Goal: Book appointment/travel/reservation

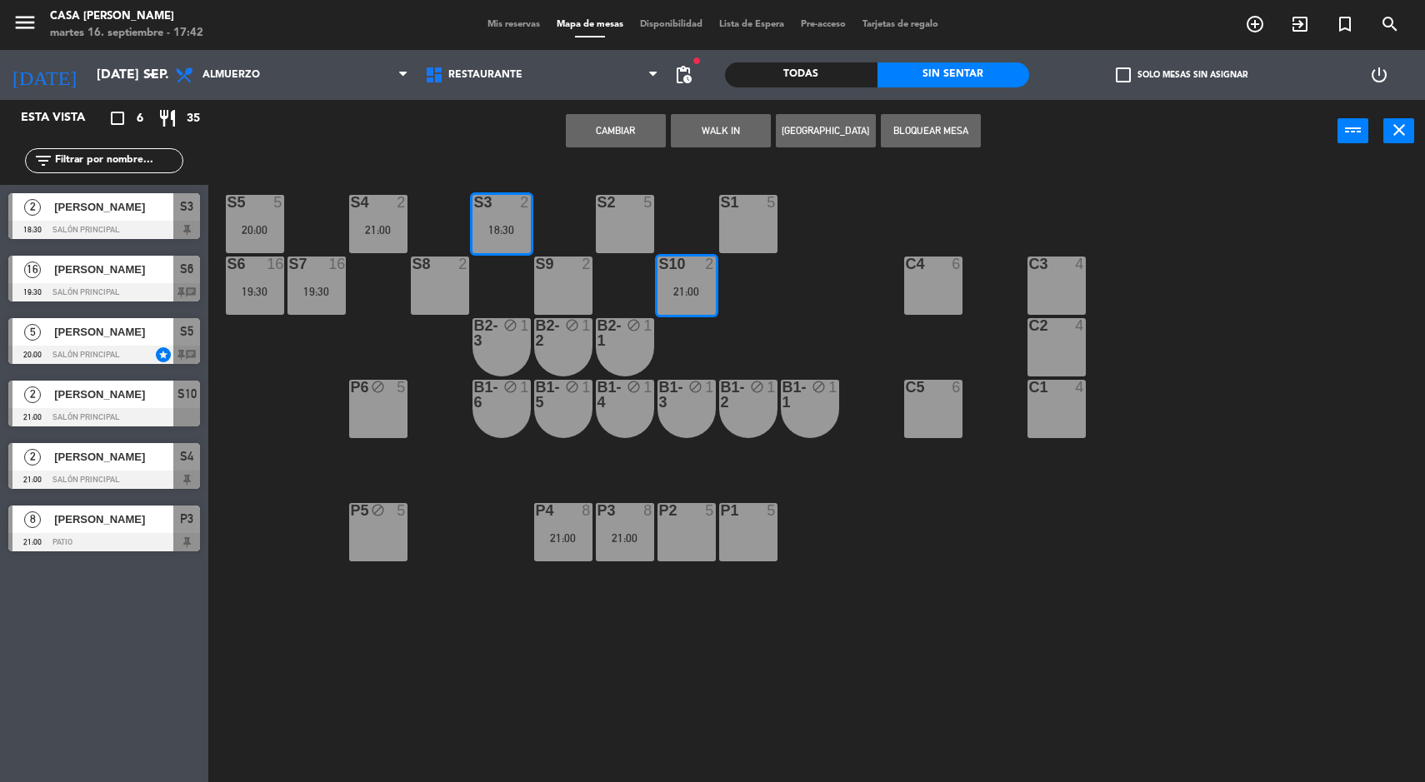
click at [586, 120] on button "Cambiar" at bounding box center [616, 130] width 100 height 33
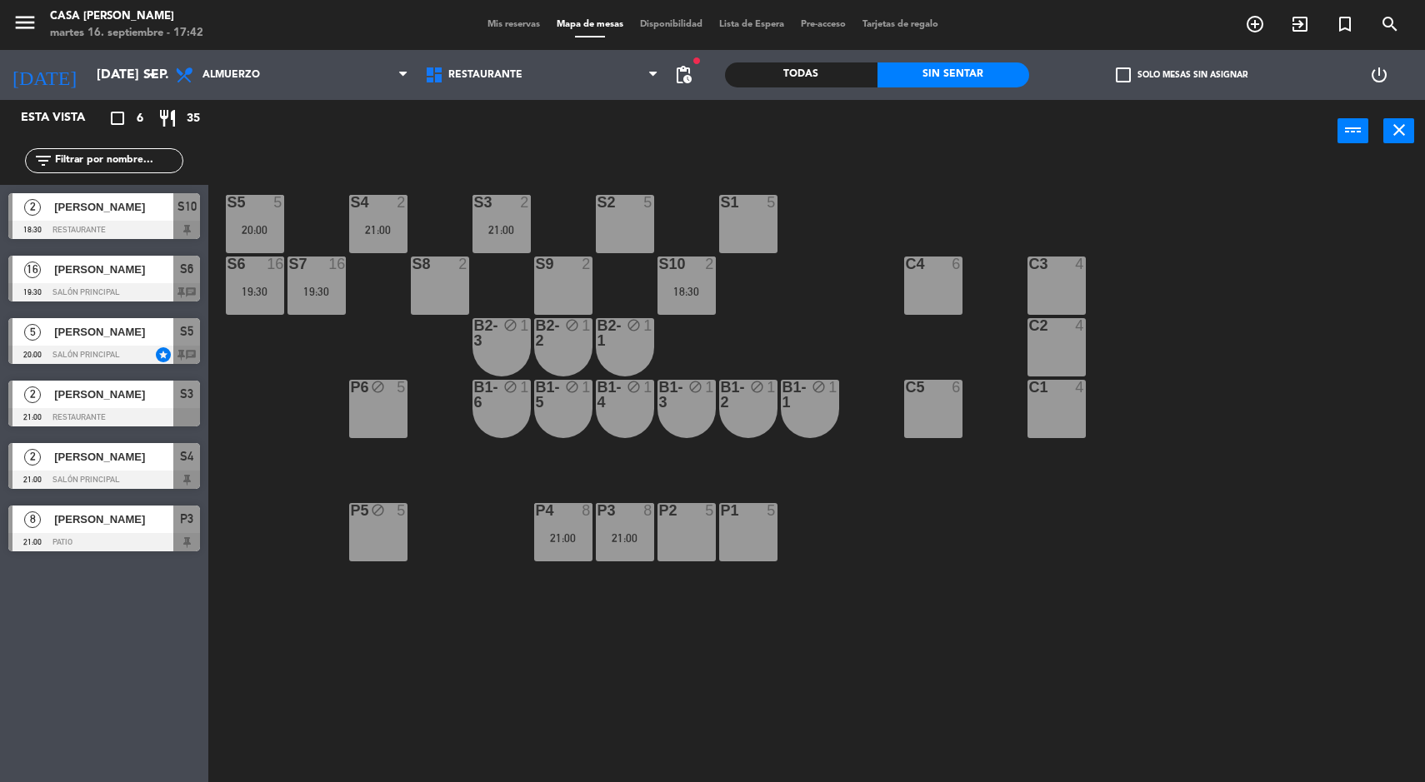
click at [686, 287] on div "18:30" at bounding box center [686, 292] width 58 height 12
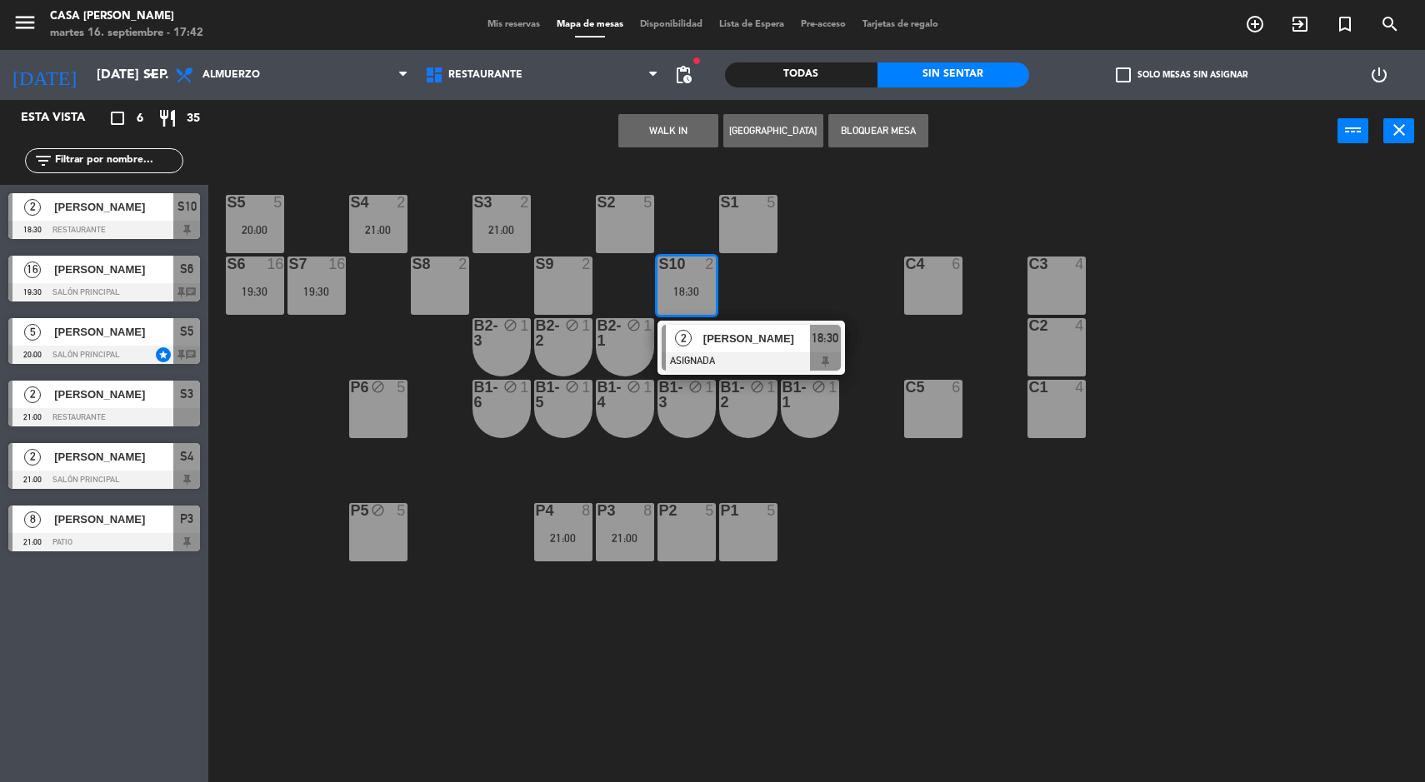
click at [758, 357] on div at bounding box center [750, 361] width 179 height 18
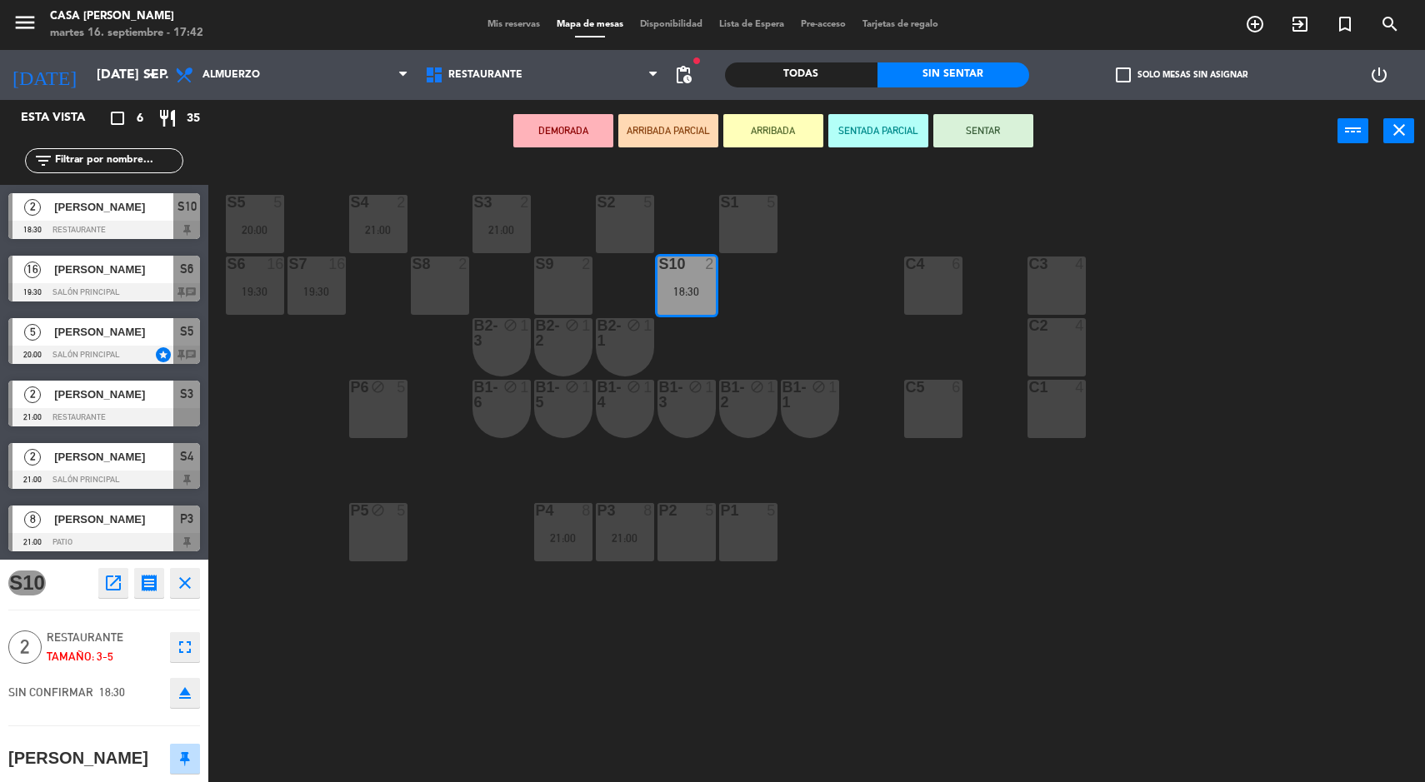
click at [513, 229] on div "21:00" at bounding box center [501, 230] width 58 height 12
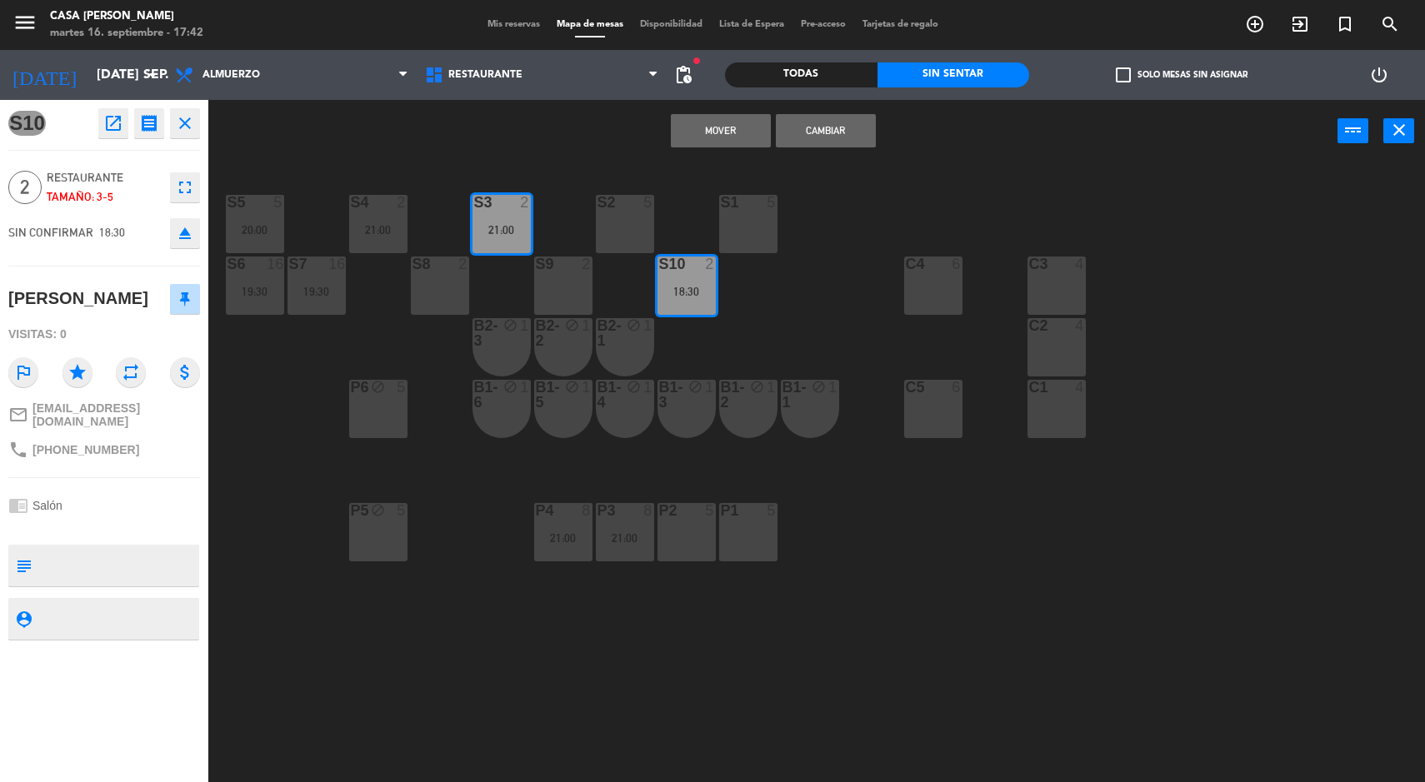
click at [706, 142] on button "Mover" at bounding box center [721, 130] width 100 height 33
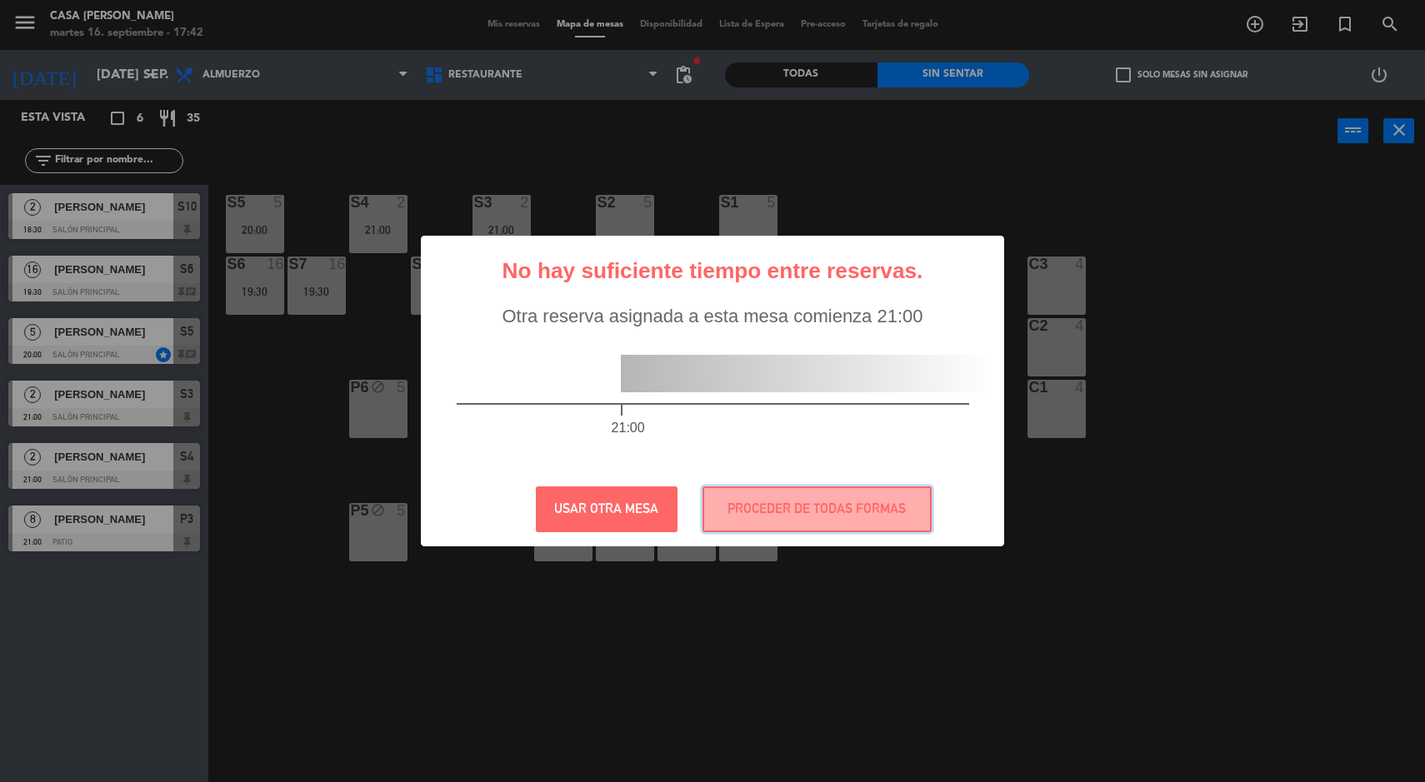
click at [826, 493] on button "PROCEDER DE TODAS FORMAS" at bounding box center [816, 510] width 229 height 46
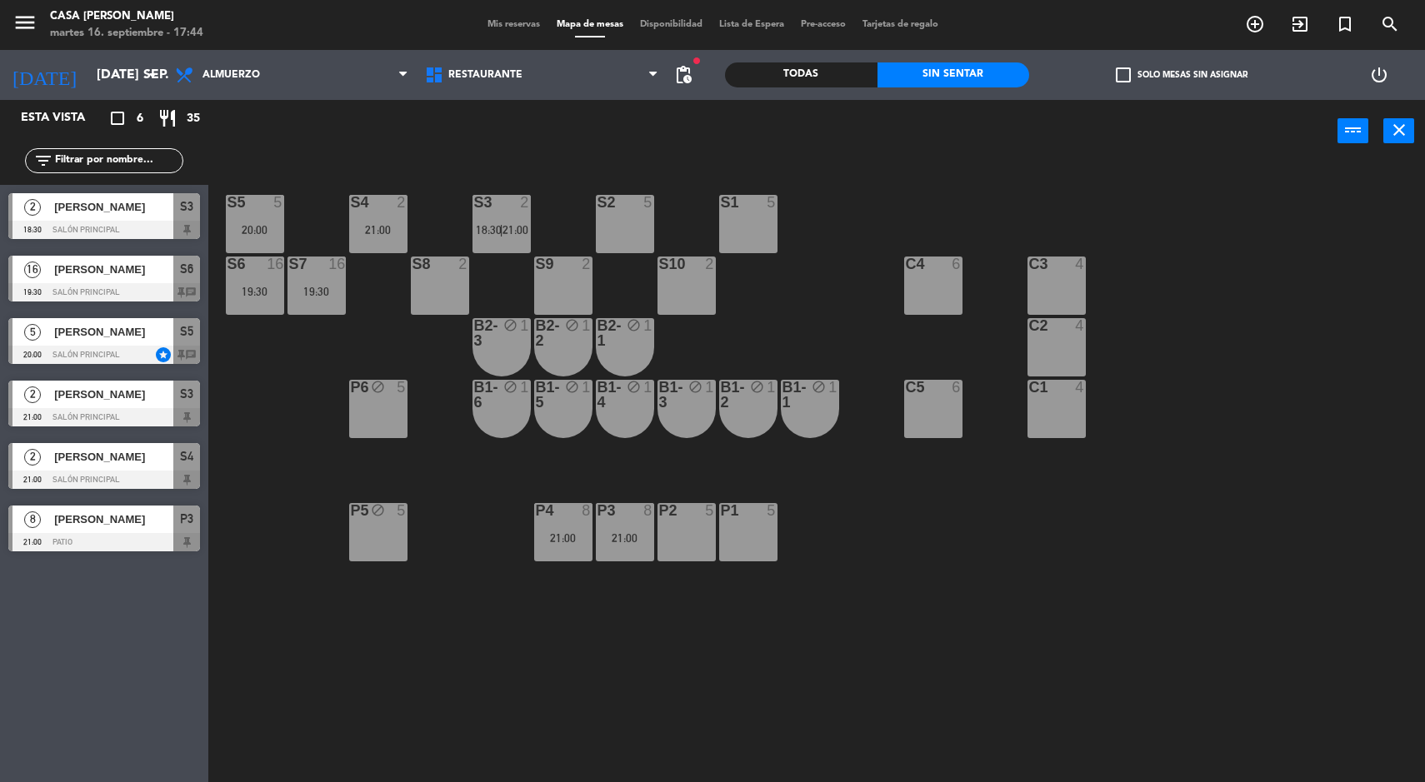
click at [88, 72] on input "[DATE] sep." at bounding box center [176, 75] width 176 height 32
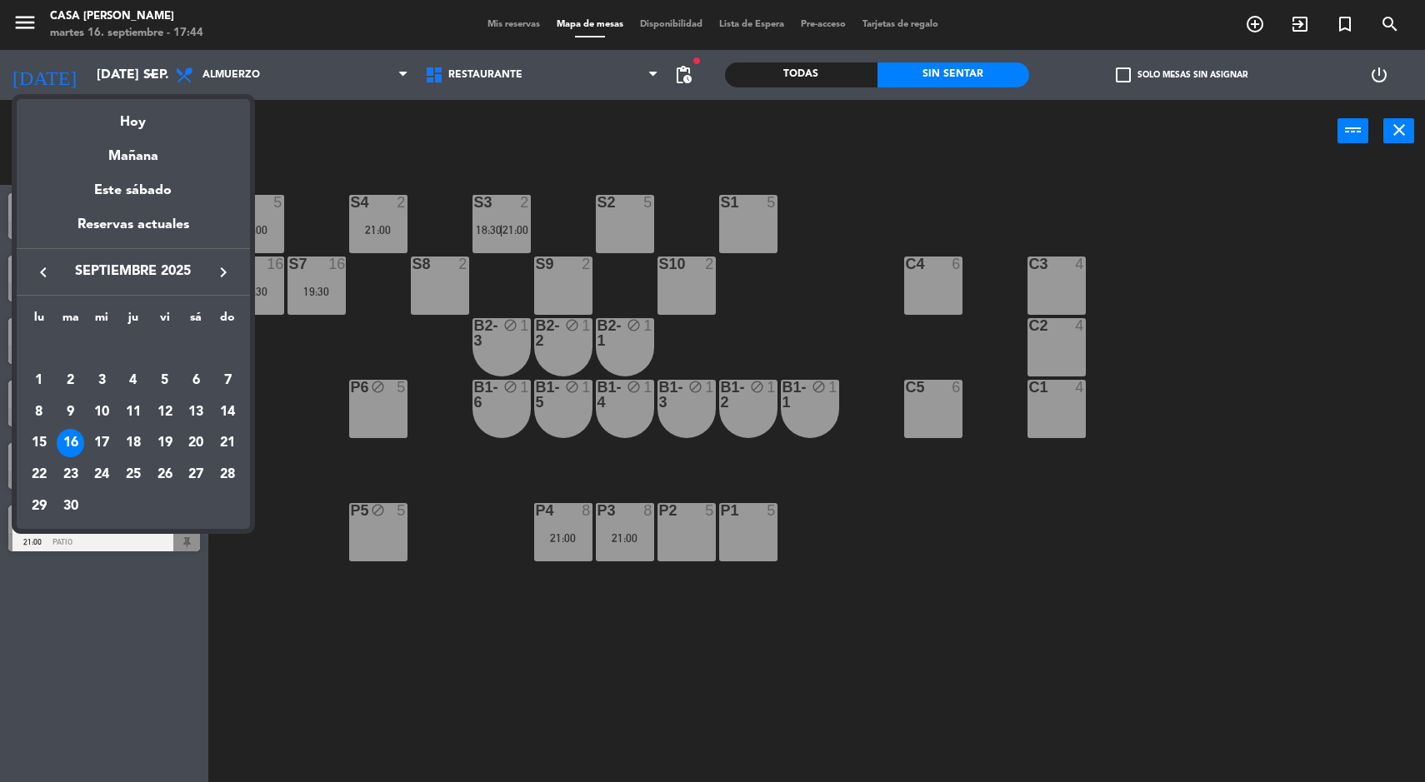
click at [162, 442] on div "19" at bounding box center [165, 443] width 28 height 28
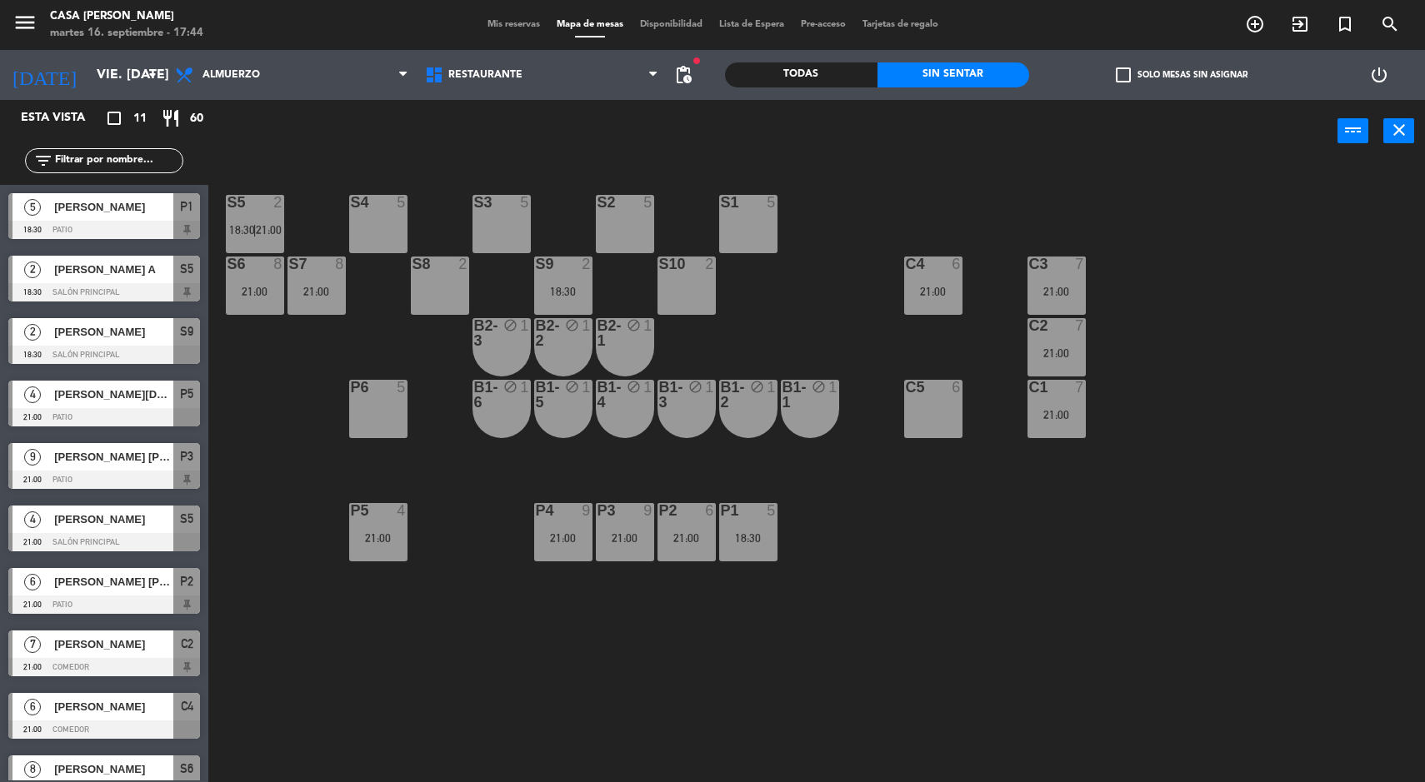
click at [902, 267] on div "C4" at bounding box center [904, 264] width 27 height 15
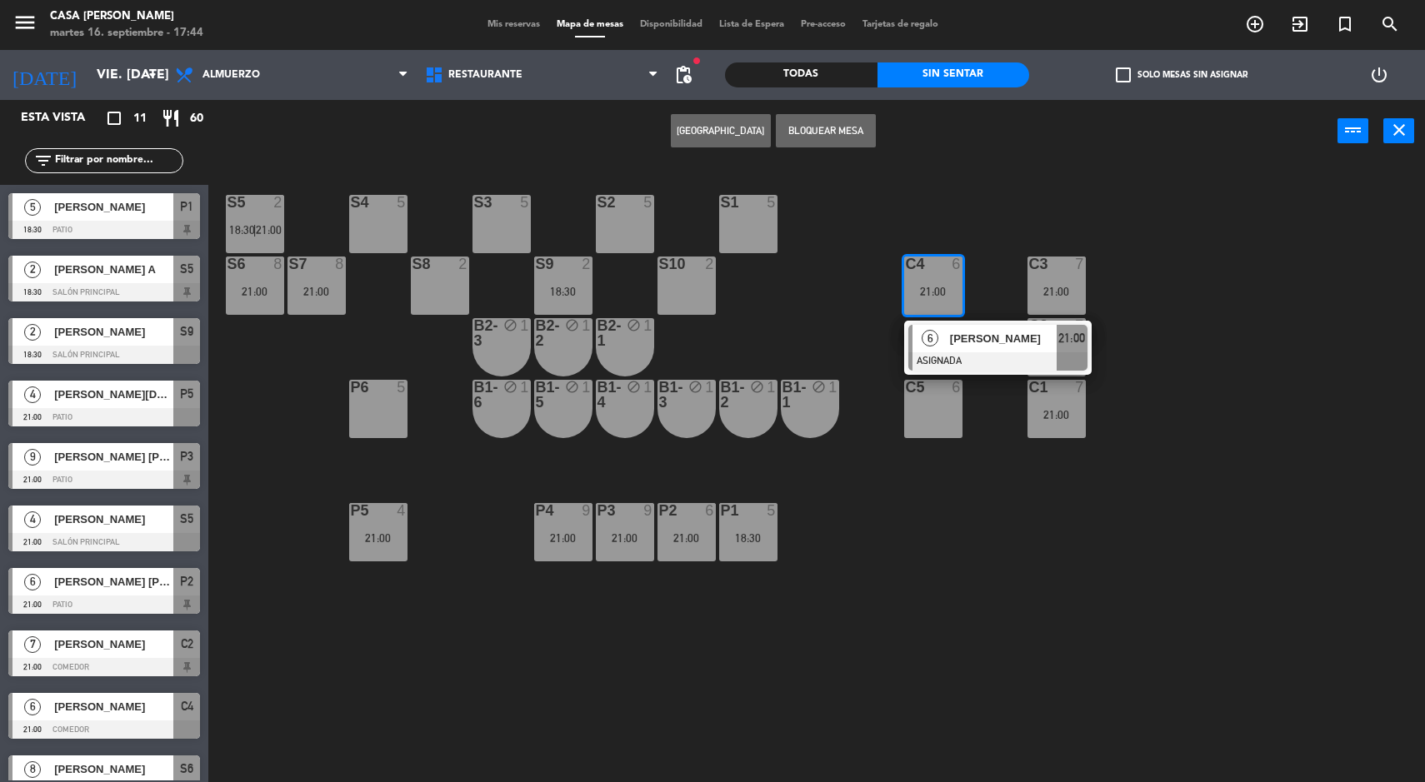
click at [372, 226] on div "S4 5" at bounding box center [378, 224] width 58 height 58
click at [696, 134] on button "Mover" at bounding box center [721, 130] width 100 height 33
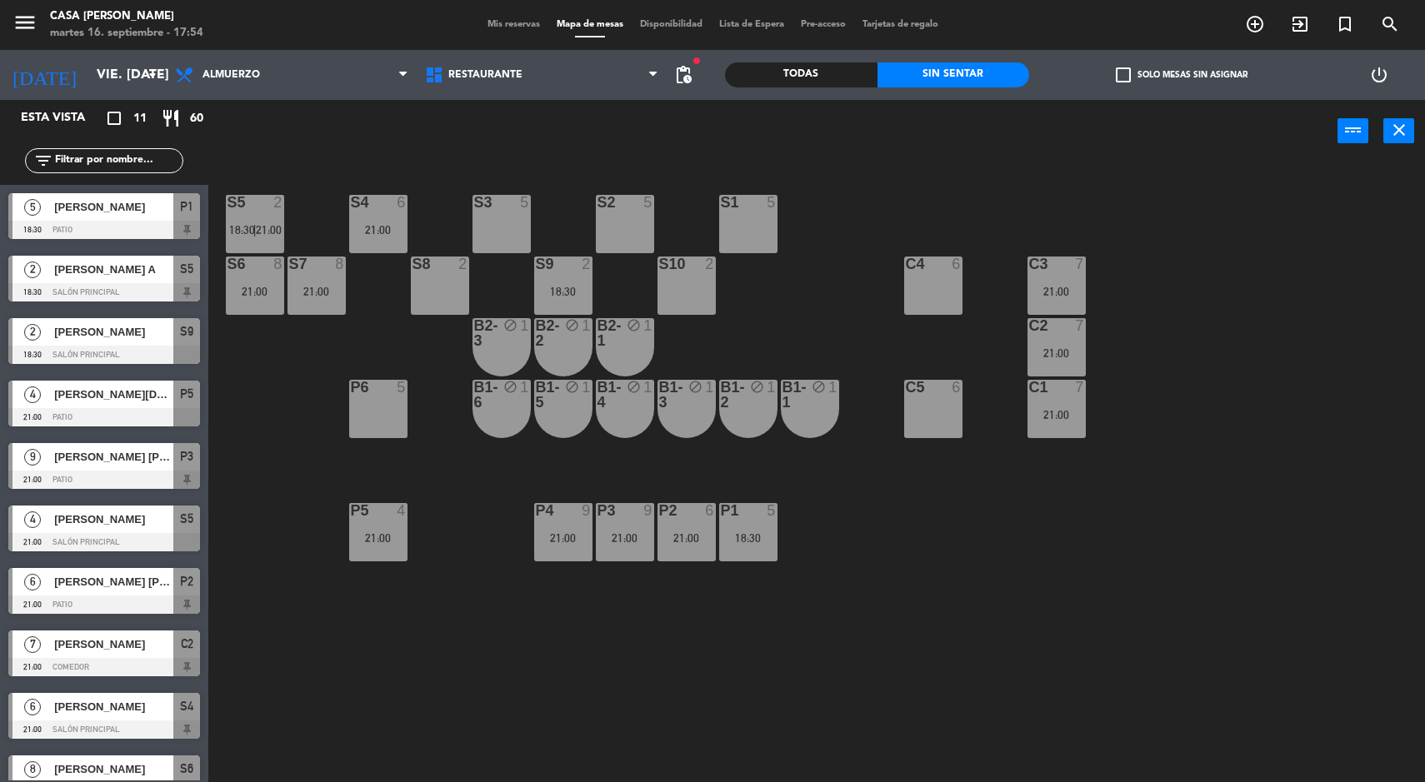
click at [95, 77] on input "vie. [DATE]" at bounding box center [176, 75] width 176 height 32
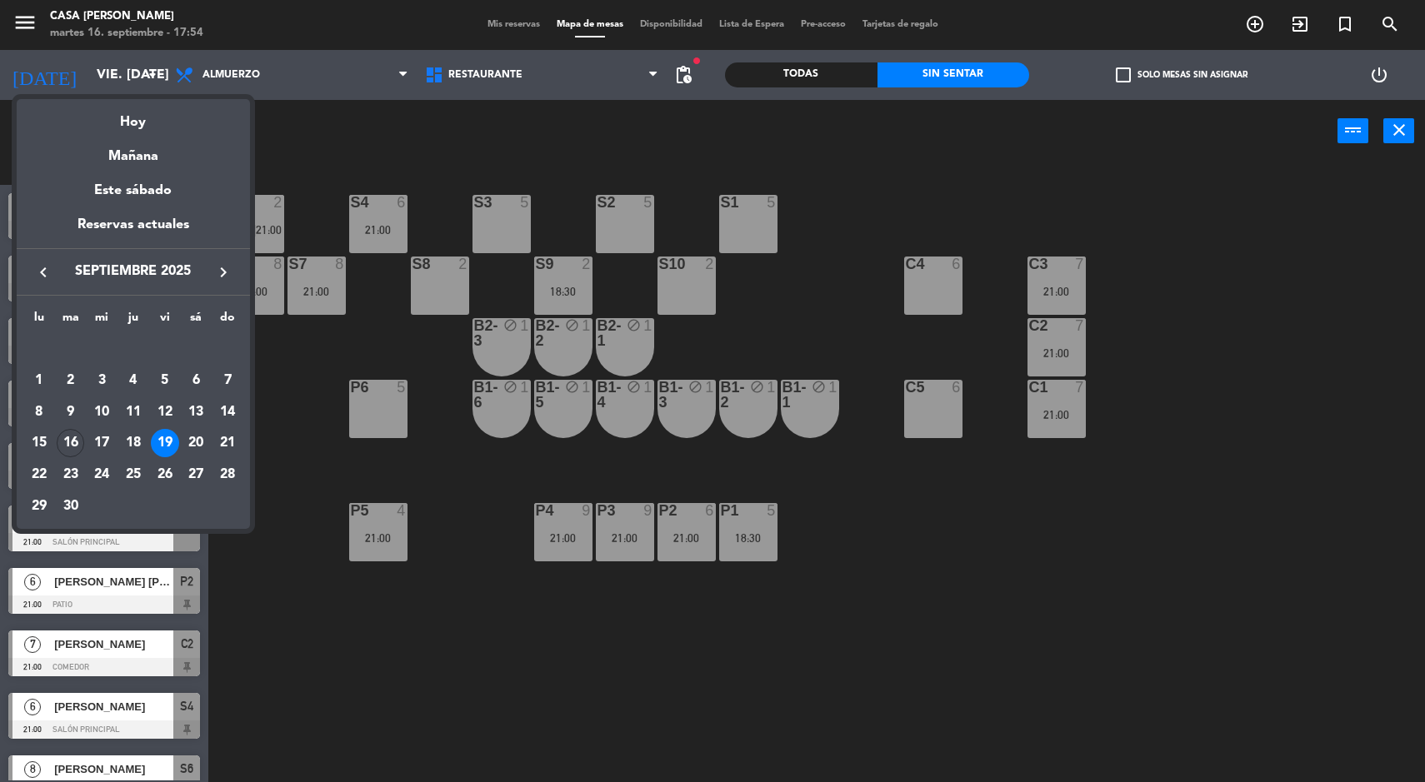
click at [112, 124] on div "Hoy" at bounding box center [133, 116] width 233 height 34
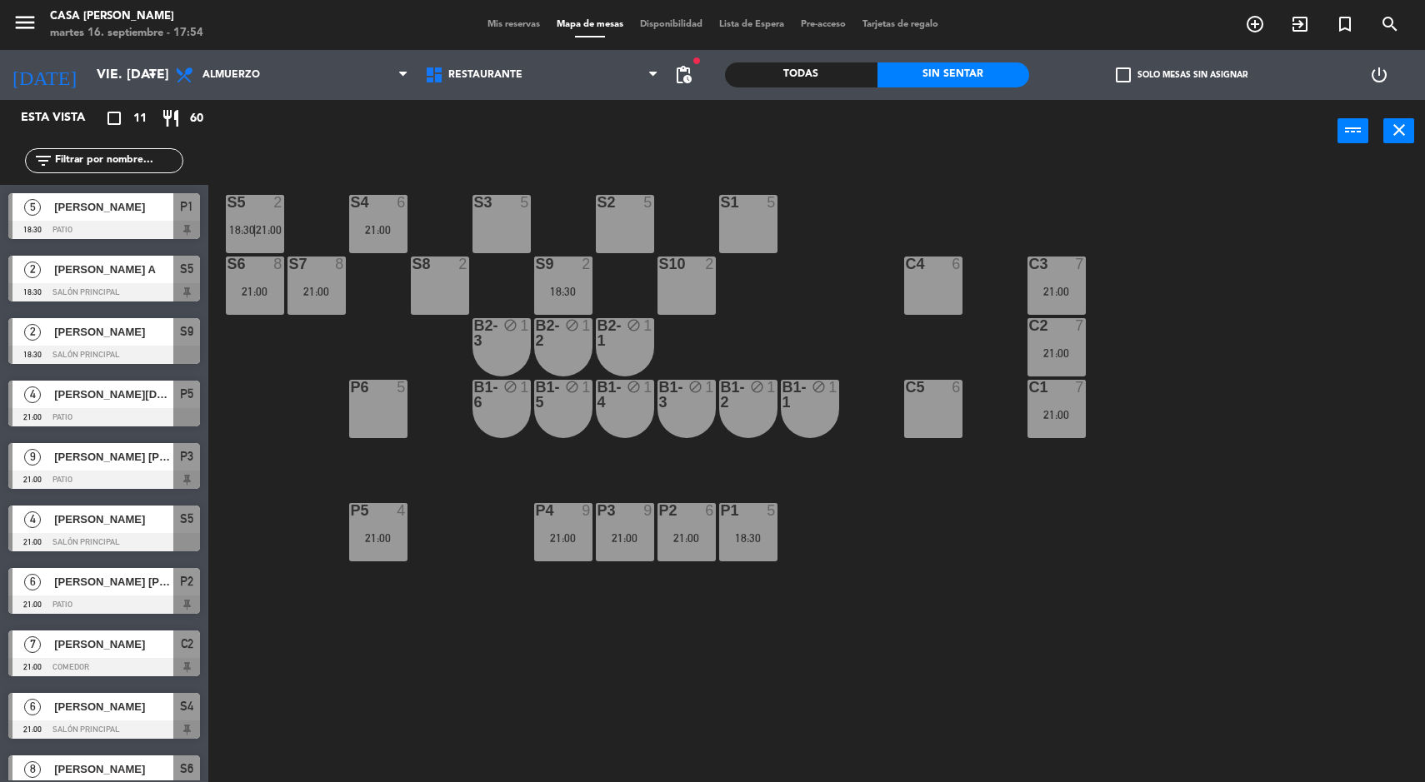
type input "[DATE] sep."
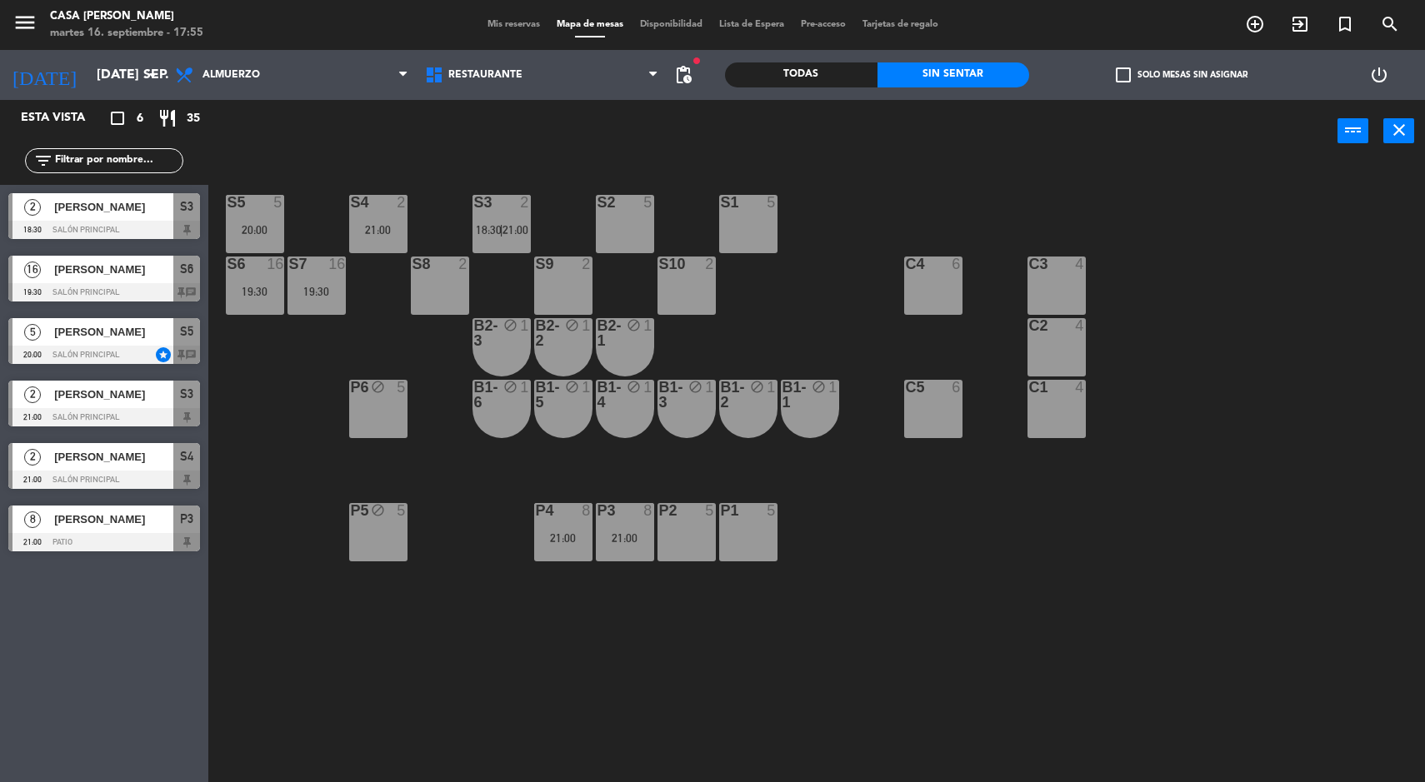
click at [1279, 601] on div "S5 5 20:00 S4 2 21:00 S3 2 18:30 | 21:00 S2 5 S1 5 S6 16 19:30 S7 16 19:30 S8 2…" at bounding box center [823, 475] width 1202 height 620
click at [1235, 631] on div "S5 5 20:00 S4 2 21:00 S3 2 18:30 | 21:00 S2 5 S1 5 S6 16 19:30 S7 16 19:30 S8 2…" at bounding box center [823, 475] width 1202 height 620
click at [247, 588] on div "S5 5 20:00 S4 2 21:00 S3 2 18:30 | 21:00 S2 5 S1 5 S6 16 19:30 S7 16 19:30 S8 2…" at bounding box center [823, 475] width 1202 height 620
click at [1220, 620] on div "S5 5 20:00 S4 2 21:00 S3 2 18:30 | 21:00 S2 5 S1 5 S6 16 19:30 S7 16 19:30 S8 2…" at bounding box center [823, 475] width 1202 height 620
click at [256, 582] on div "S5 5 20:00 S4 2 21:00 S3 2 18:30 | 21:00 S2 5 S1 5 S6 16 19:30 S7 16 19:30 S8 2…" at bounding box center [823, 475] width 1202 height 620
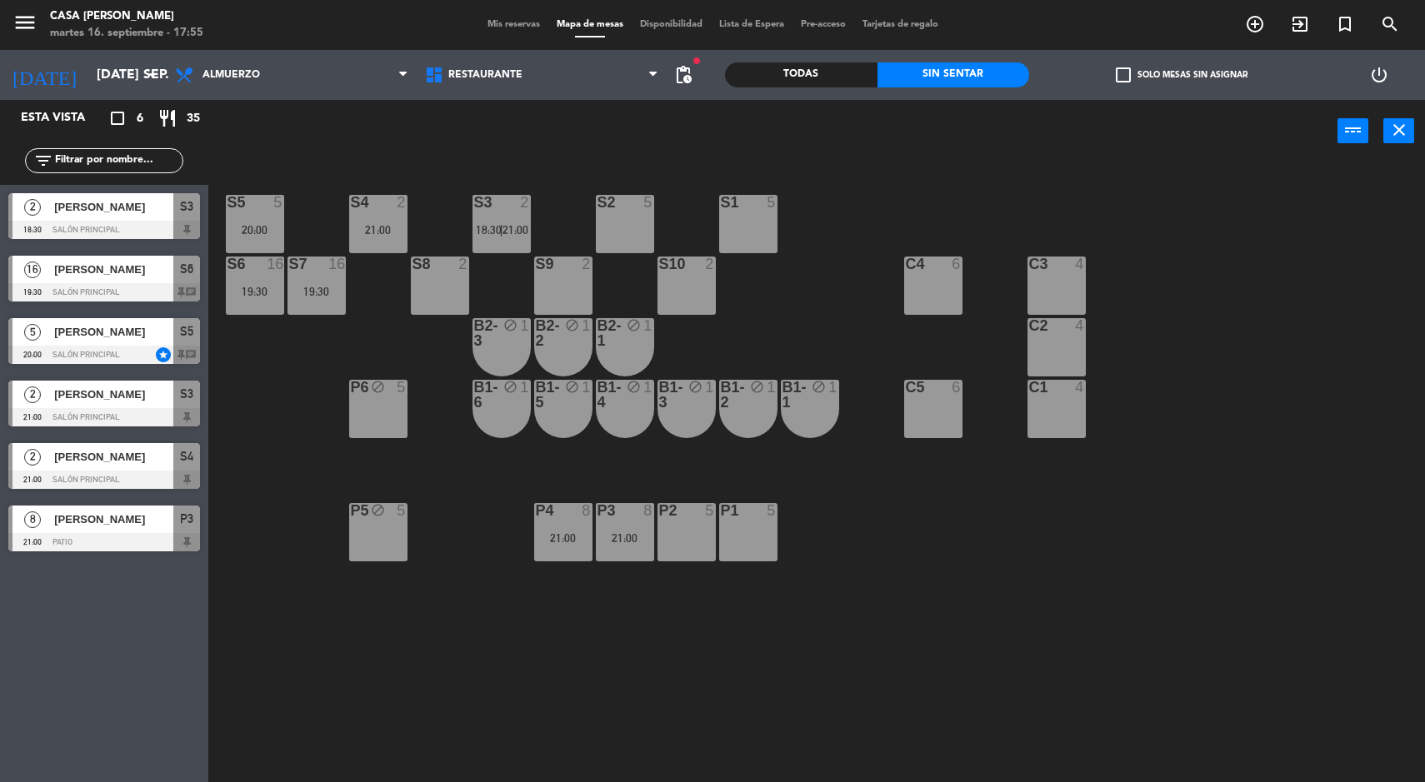
click at [1308, 659] on div "S5 5 20:00 S4 2 21:00 S3 2 18:30 | 21:00 S2 5 S1 5 S6 16 19:30 S7 16 19:30 S8 2…" at bounding box center [823, 475] width 1202 height 620
click at [1225, 651] on div "S5 5 20:00 S4 2 21:00 S3 2 18:30 | 21:00 S2 5 S1 5 S6 16 19:30 S7 16 19:30 S8 2…" at bounding box center [823, 475] width 1202 height 620
